Goal: Information Seeking & Learning: Understand process/instructions

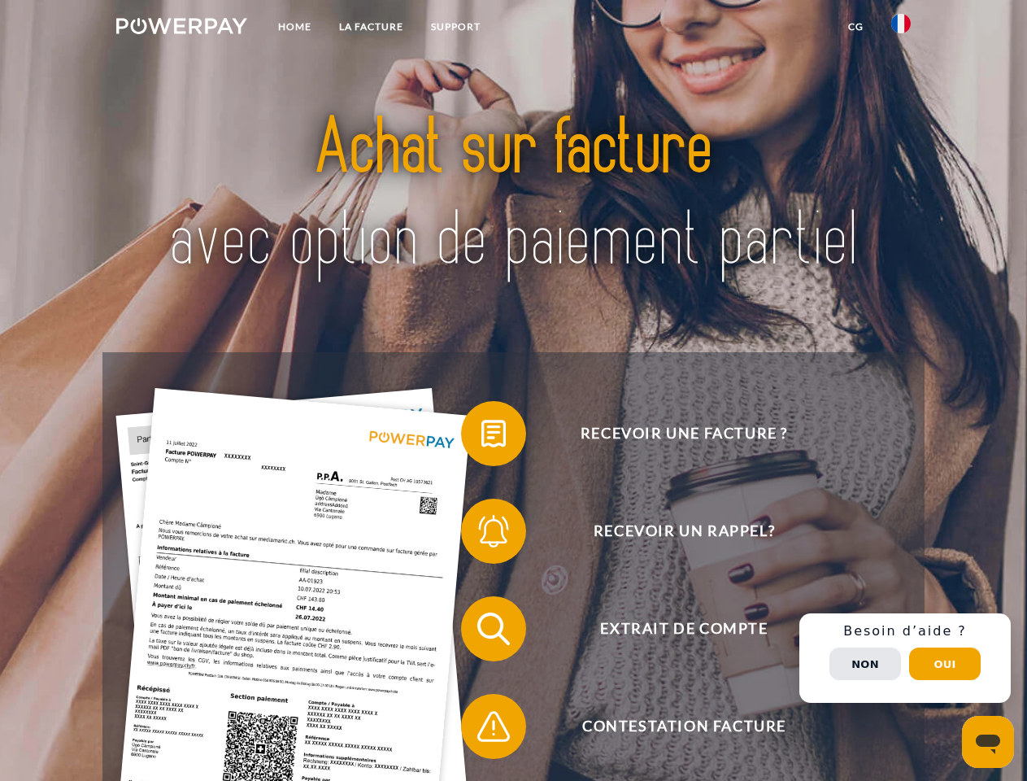
click at [181, 28] on img at bounding box center [181, 26] width 131 height 16
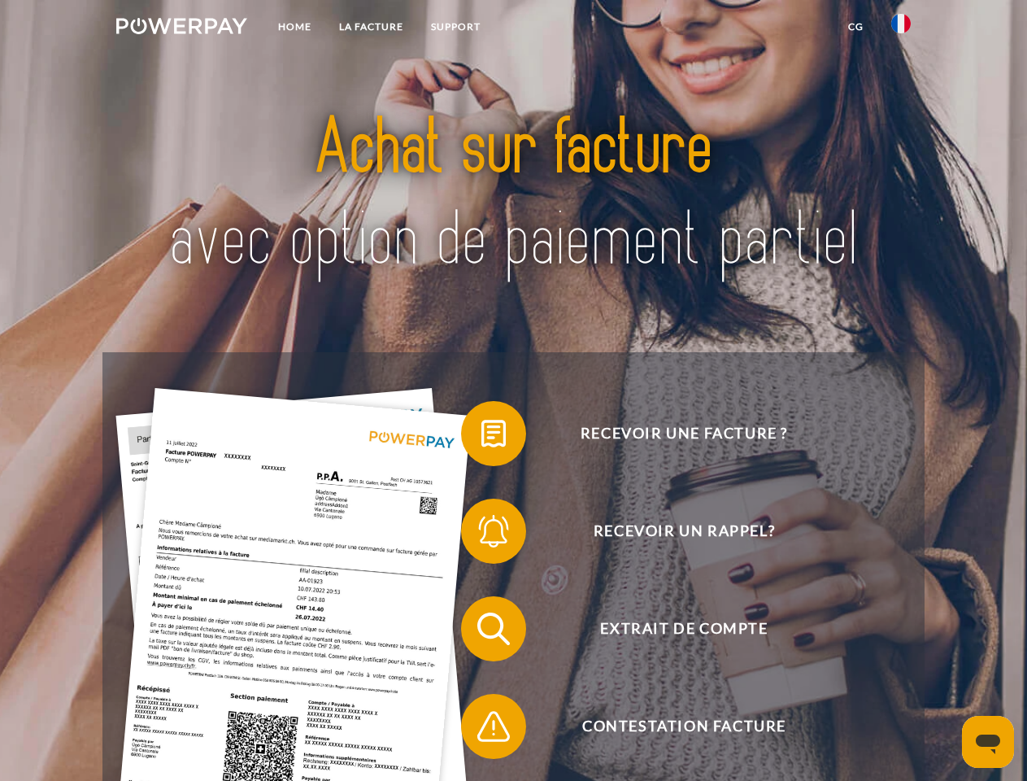
click at [901, 28] on img at bounding box center [901, 24] width 20 height 20
click at [855, 27] on link "CG" at bounding box center [855, 26] width 43 height 29
click at [481, 437] on span at bounding box center [469, 433] width 81 height 81
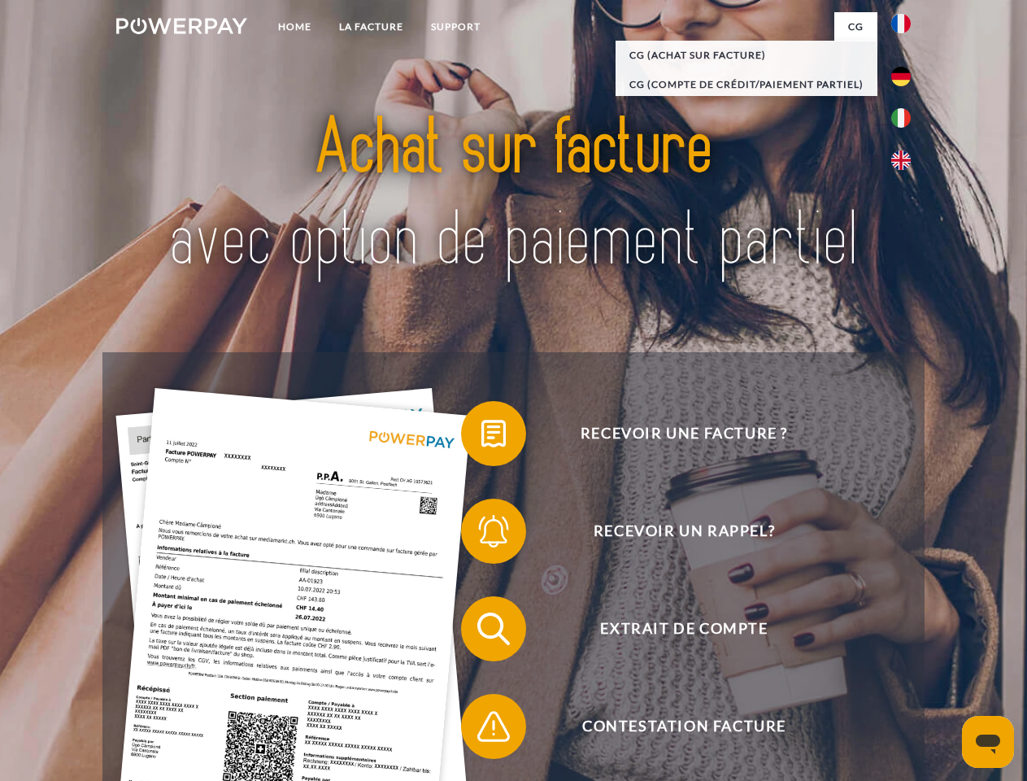
click at [481, 534] on span at bounding box center [469, 530] width 81 height 81
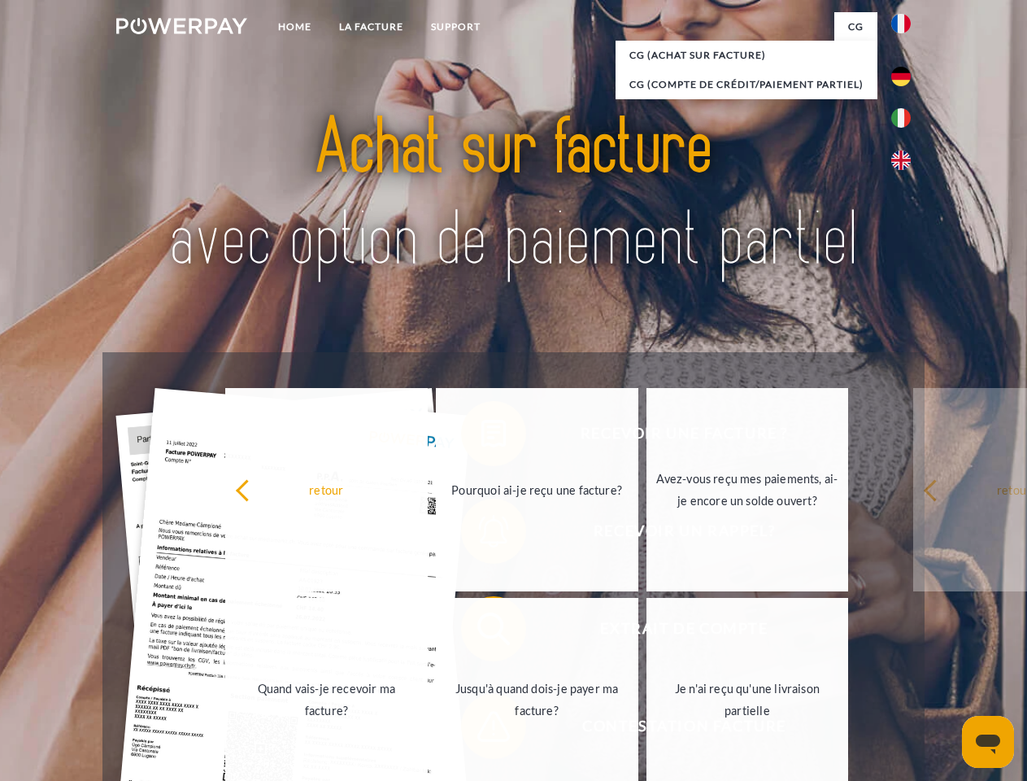
click at [481, 632] on link "Jusqu'à quand dois-je payer ma facture?" at bounding box center [537, 699] width 202 height 203
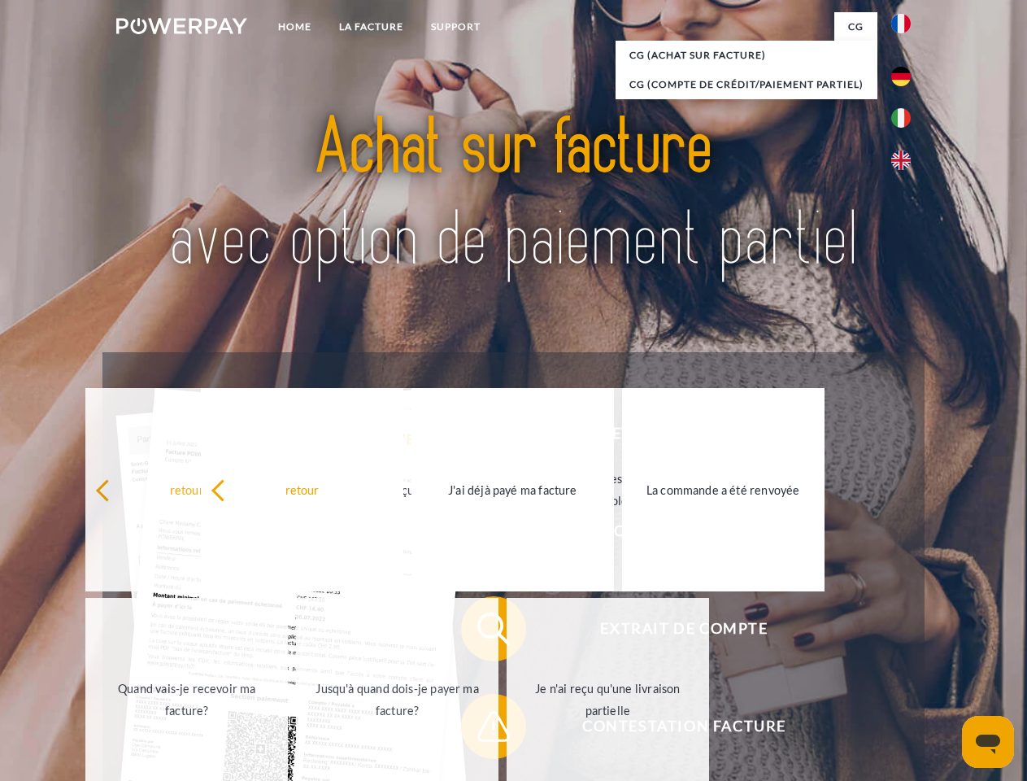
click at [481, 729] on span at bounding box center [469, 725] width 81 height 81
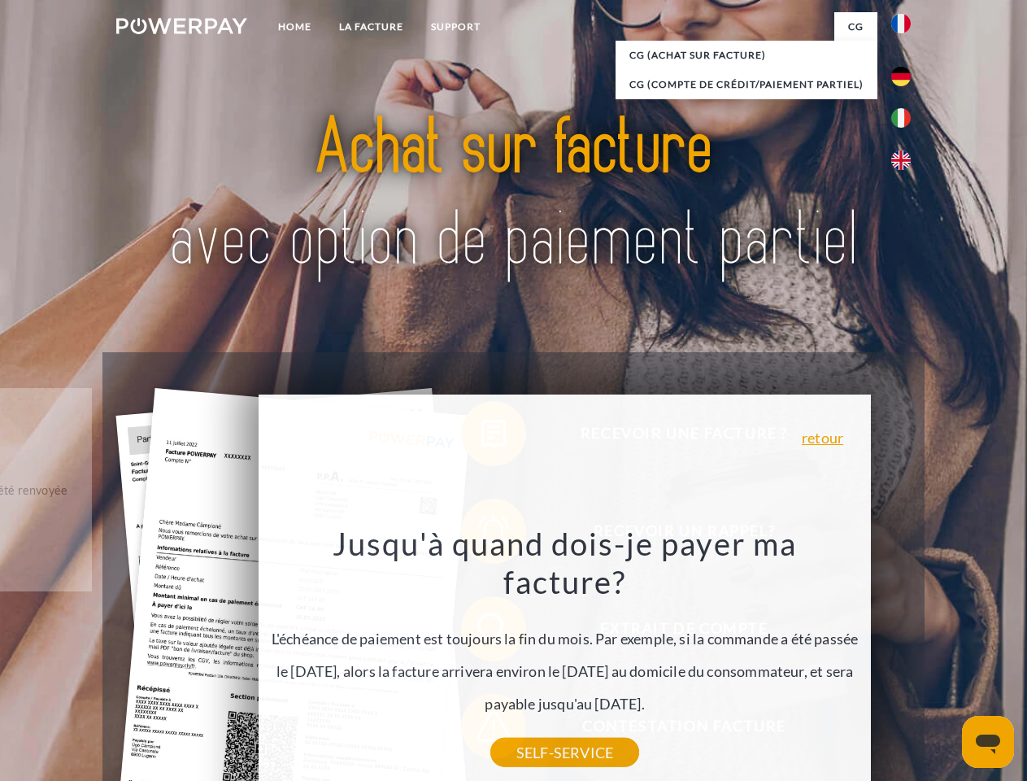
click at [905, 658] on div "Recevoir une facture ? Recevoir un rappel? Extrait de compte retour" at bounding box center [512, 677] width 821 height 651
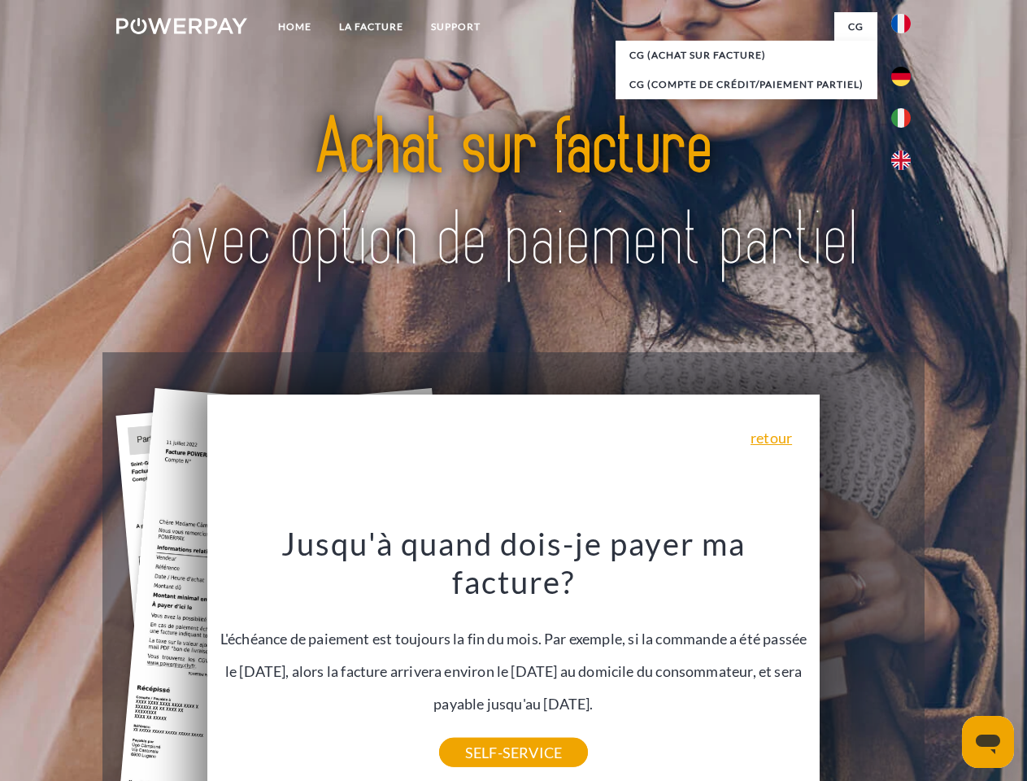
click at [865, 661] on span "Extrait de compte" at bounding box center [684, 628] width 398 height 65
click at [945, 664] on header "Home LA FACTURE Support" at bounding box center [513, 561] width 1027 height 1123
